Goal: Find specific page/section: Find specific page/section

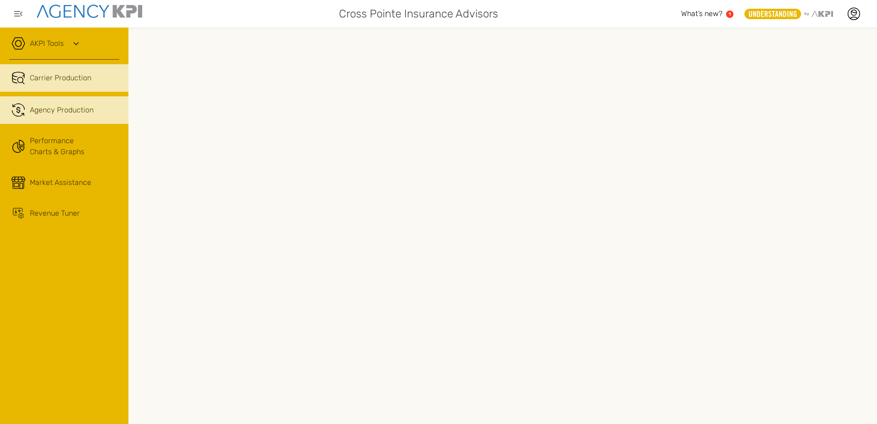
click at [60, 119] on link ".cls-1{fill:none;stroke:#221f20;stroke-linecap:round;stroke-linejoin:round;stro…" at bounding box center [64, 110] width 128 height 28
